Goal: Task Accomplishment & Management: Complete application form

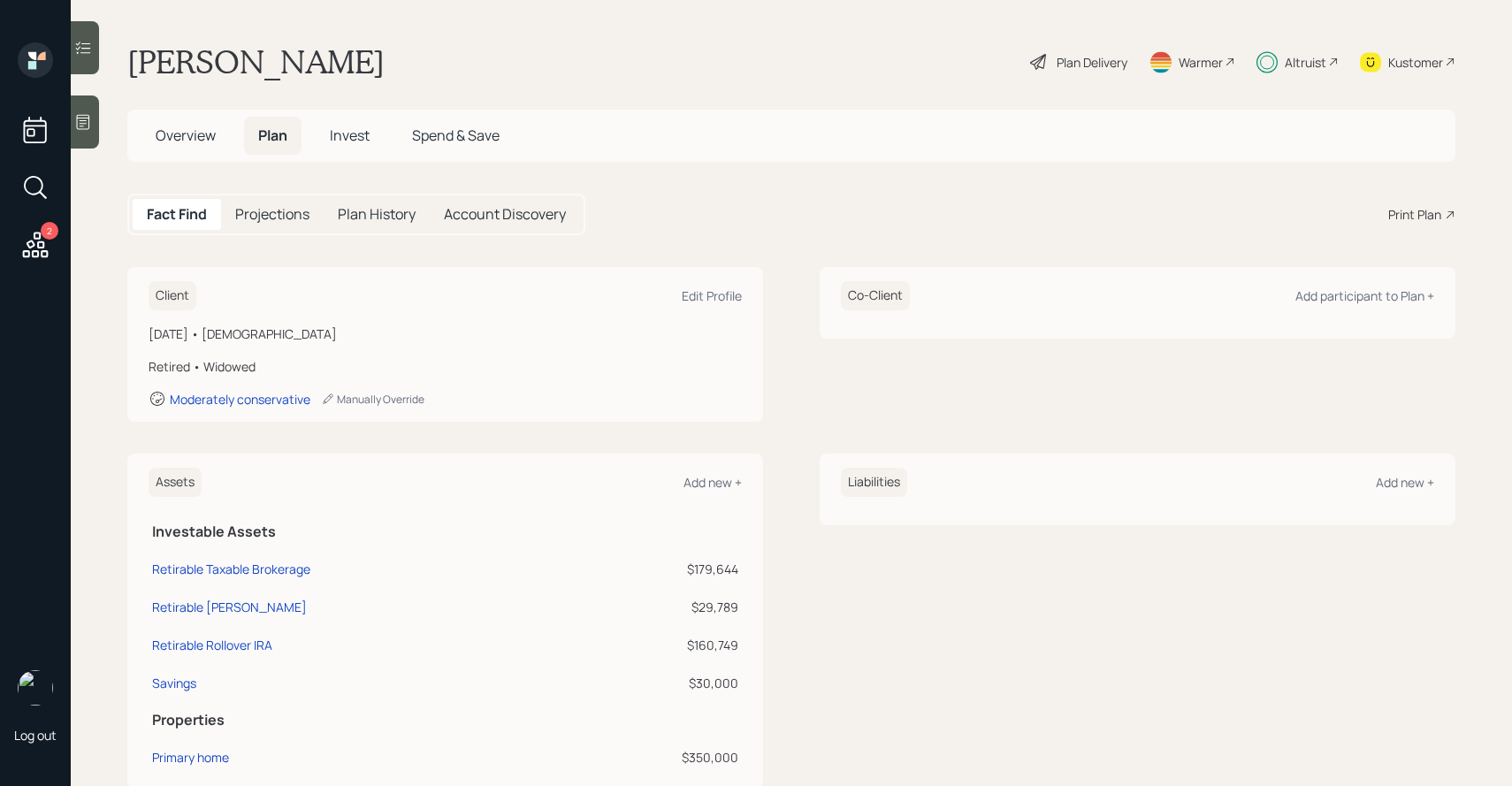
scroll to position [453, 0]
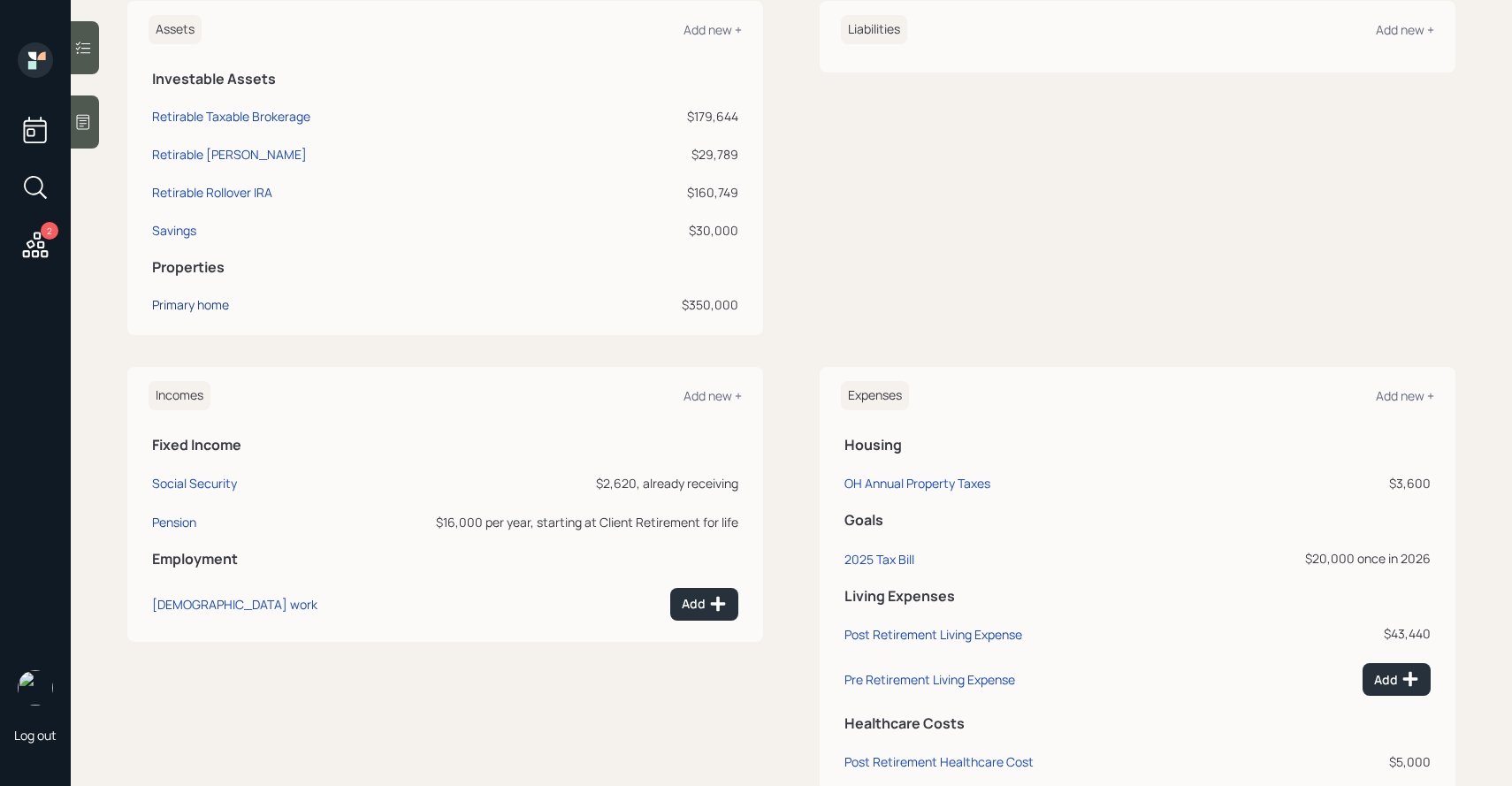
click at [206, 302] on div "Primary home" at bounding box center [191, 305] width 77 height 19
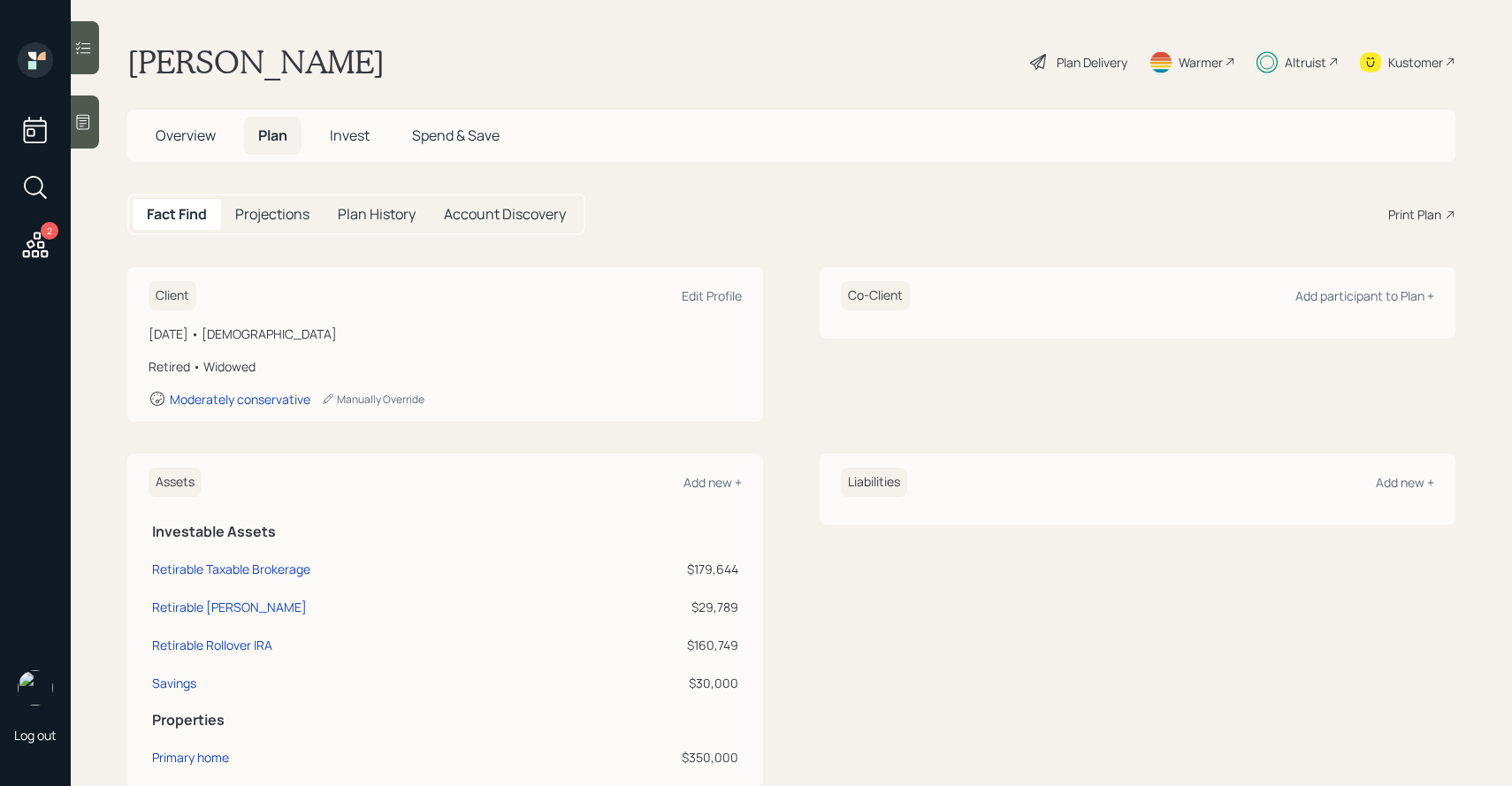
click at [355, 145] on h5 "Invest" at bounding box center [350, 136] width 68 height 38
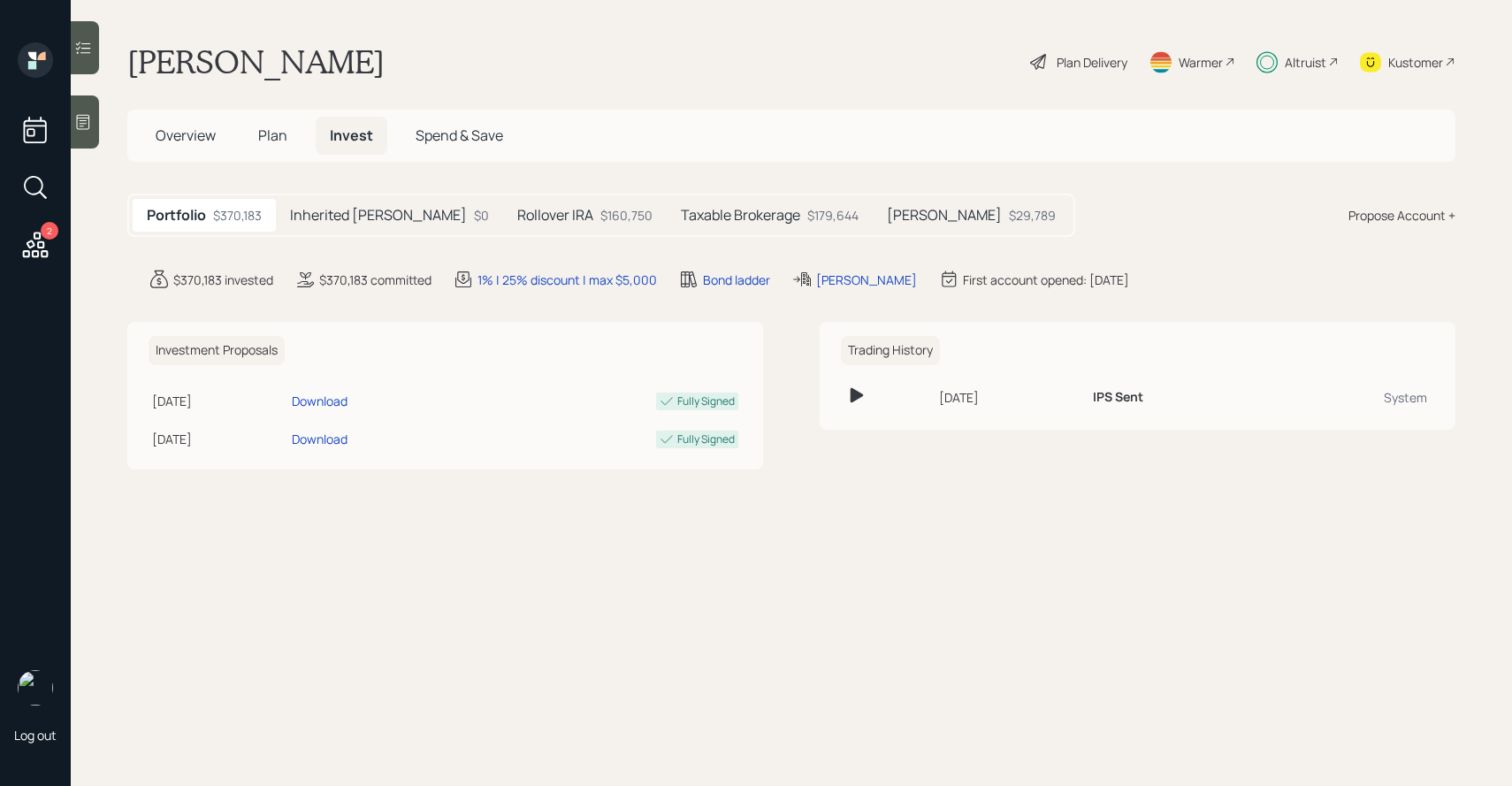
click at [362, 224] on h5 "Inherited [PERSON_NAME]" at bounding box center [378, 216] width 177 height 17
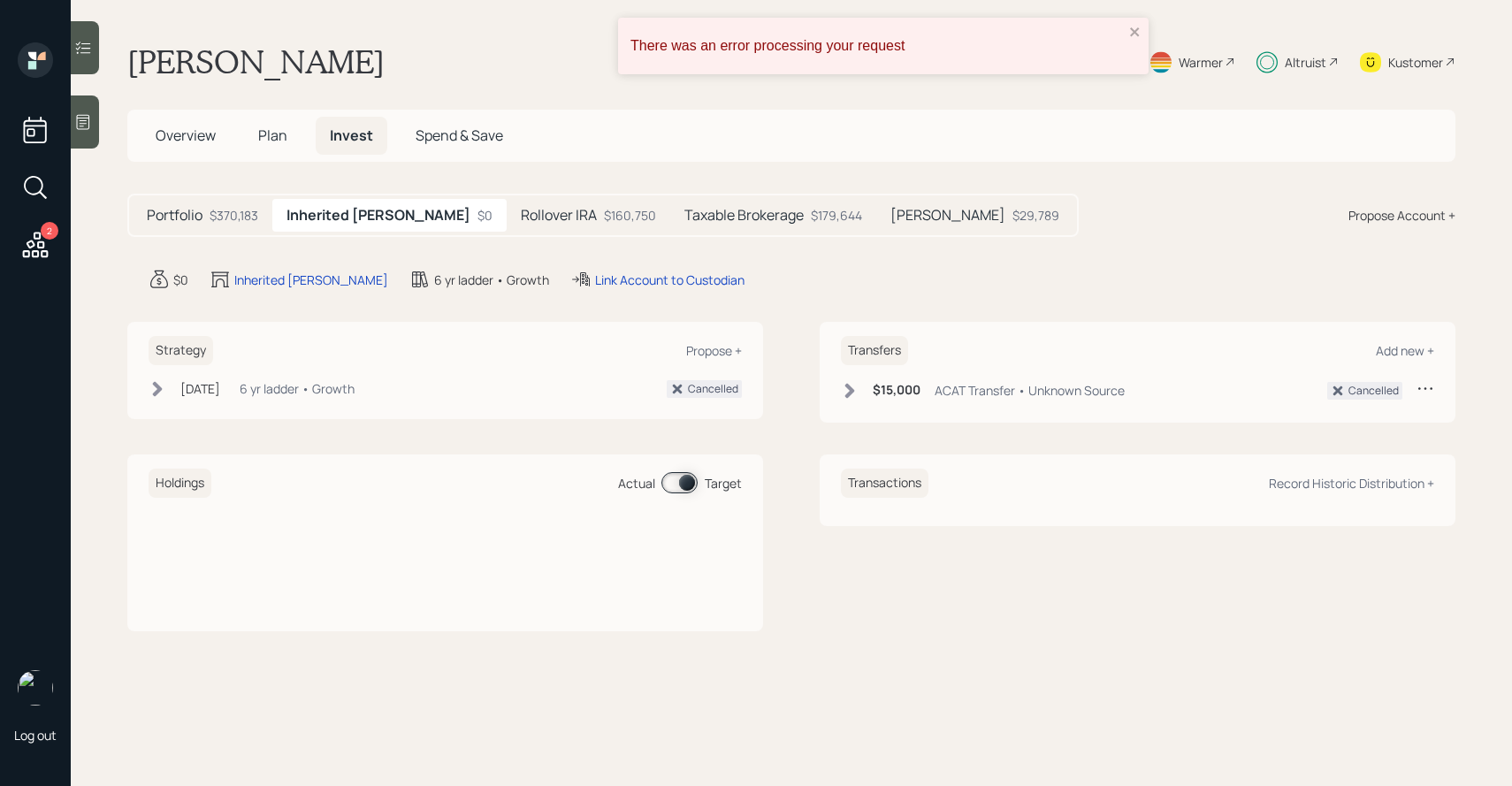
click at [521, 216] on h5 "Rollover IRA" at bounding box center [559, 216] width 76 height 17
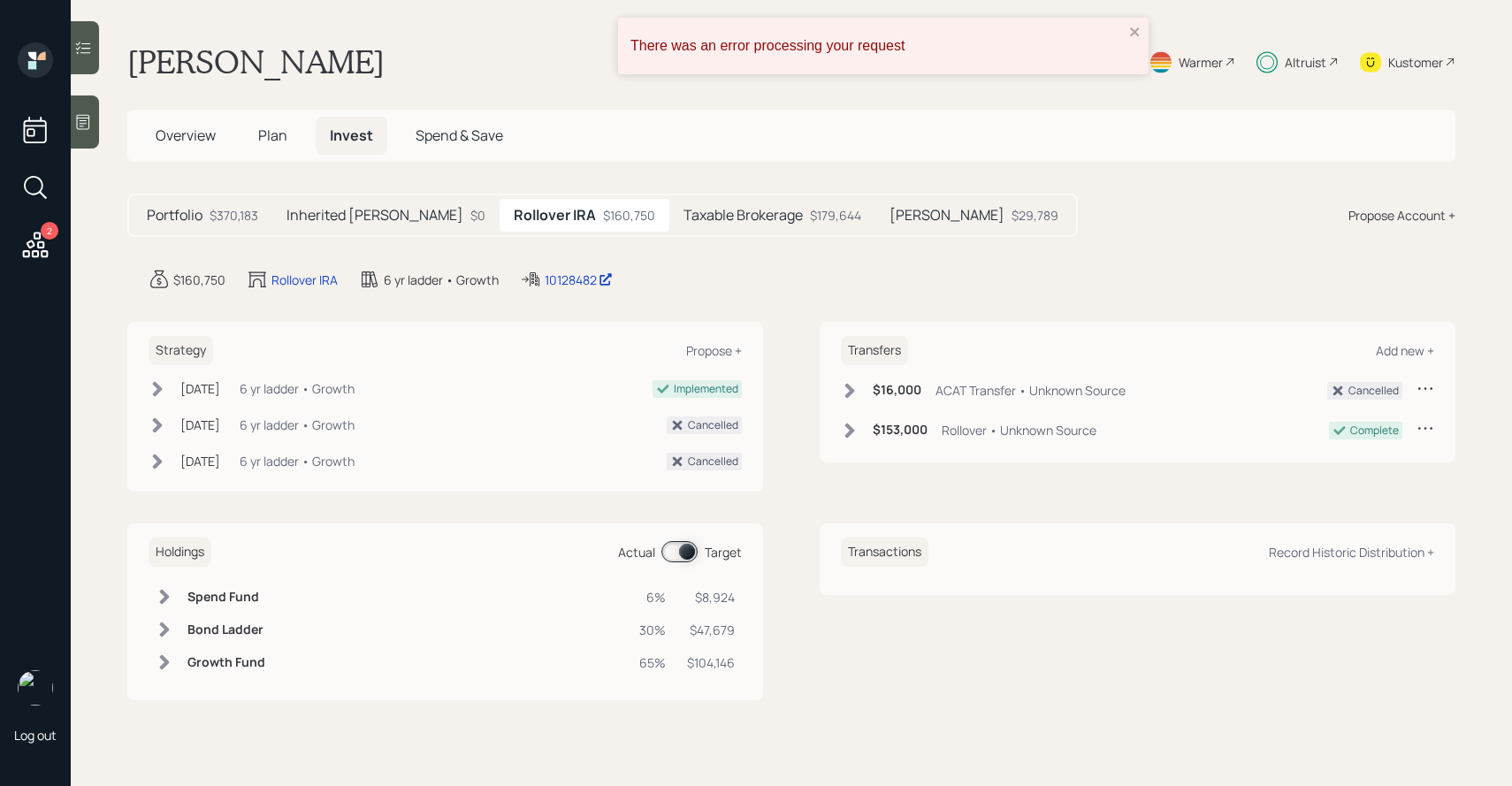
click at [263, 135] on span "Plan" at bounding box center [272, 135] width 29 height 20
